Goal: Information Seeking & Learning: Check status

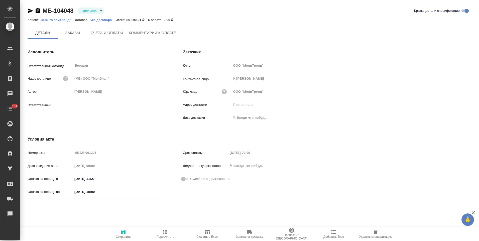
type input "Антонова Кристина"
click at [38, 10] on icon "button" at bounding box center [38, 11] width 6 height 6
click at [38, 12] on icon "button" at bounding box center [38, 10] width 5 height 5
click at [65, 20] on p "ООО "МолиТренд"" at bounding box center [58, 20] width 34 height 4
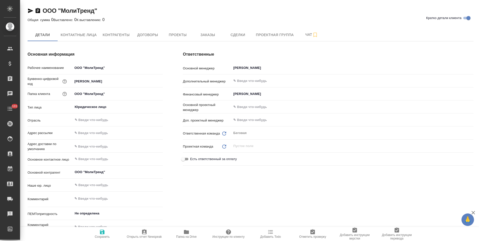
type textarea "x"
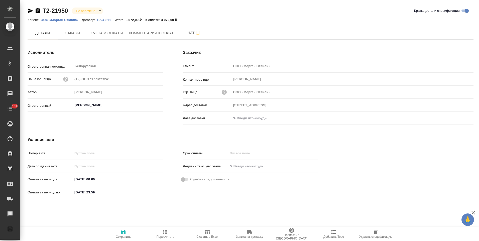
click at [76, 20] on p "ООО «Морган Стэнли»" at bounding box center [61, 20] width 41 height 4
click at [81, 36] on span "Заказы" at bounding box center [73, 33] width 24 height 6
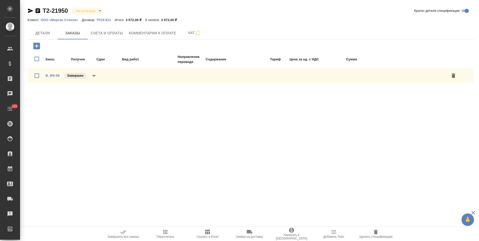
click at [98, 77] on div "B_MS-58 Завершен" at bounding box center [251, 75] width 446 height 15
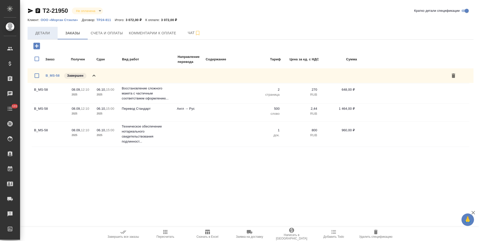
click at [52, 35] on span "Детали" at bounding box center [43, 33] width 24 height 6
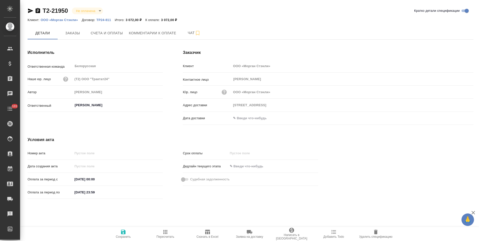
click at [37, 12] on icon "button" at bounding box center [38, 10] width 5 height 5
click at [99, 39] on button "Счета и оплаты" at bounding box center [107, 33] width 38 height 13
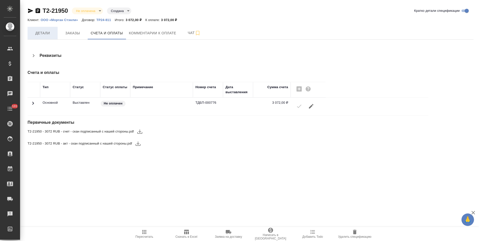
click at [44, 35] on span "Детали" at bounding box center [43, 33] width 24 height 6
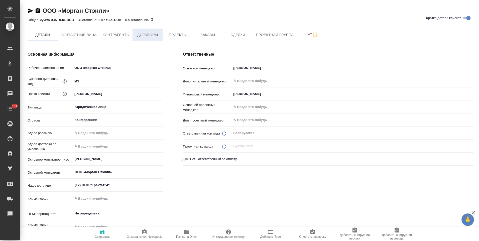
click at [152, 36] on span "Договоры" at bounding box center [148, 35] width 24 height 6
